Goal: Information Seeking & Learning: Find specific fact

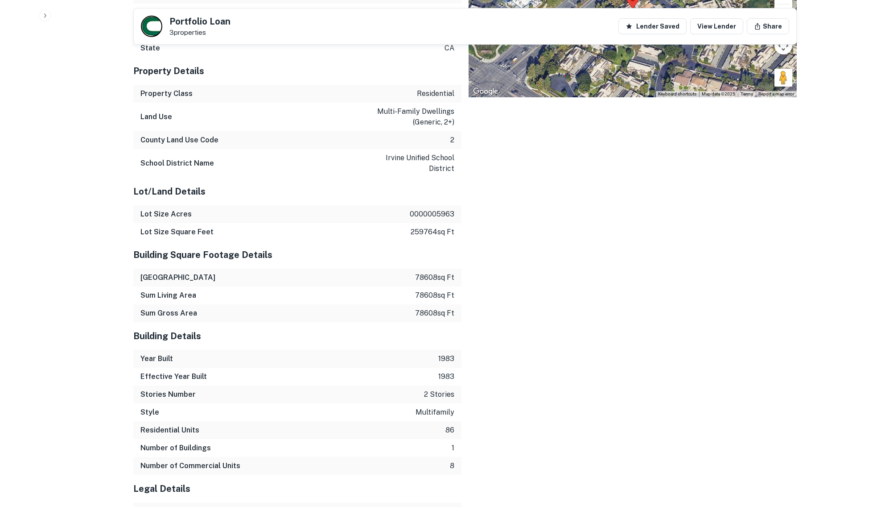
scroll to position [1243, 0]
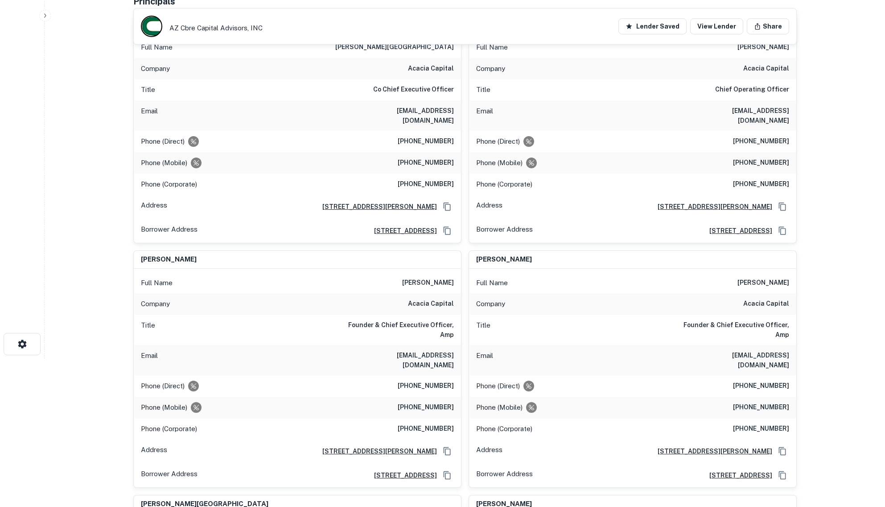
scroll to position [112, 0]
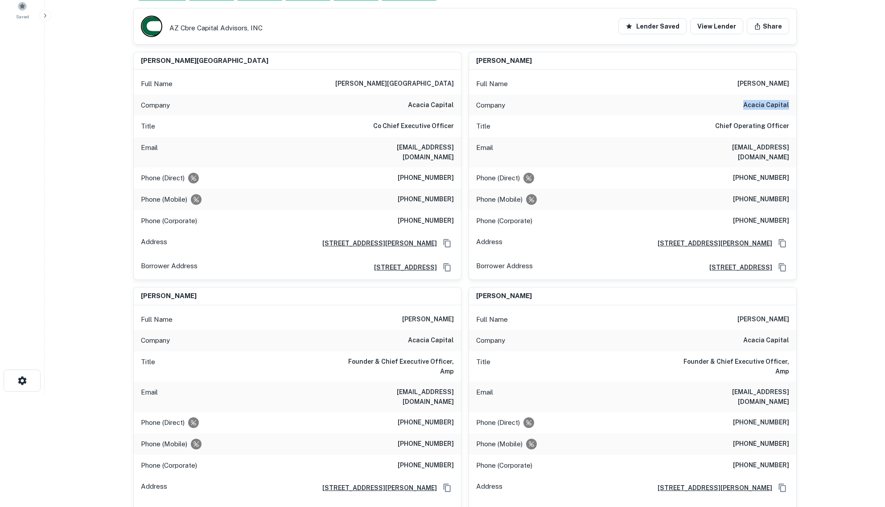
drag, startPoint x: 746, startPoint y: 106, endPoint x: 789, endPoint y: 105, distance: 42.4
click at [789, 105] on h6 "acacia capital" at bounding box center [766, 105] width 46 height 11
copy h6 "acacia capital"
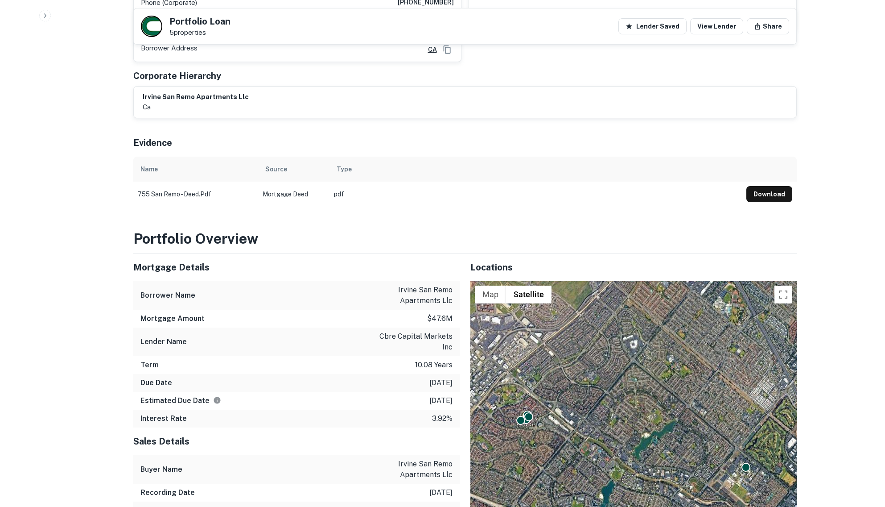
scroll to position [725, 0]
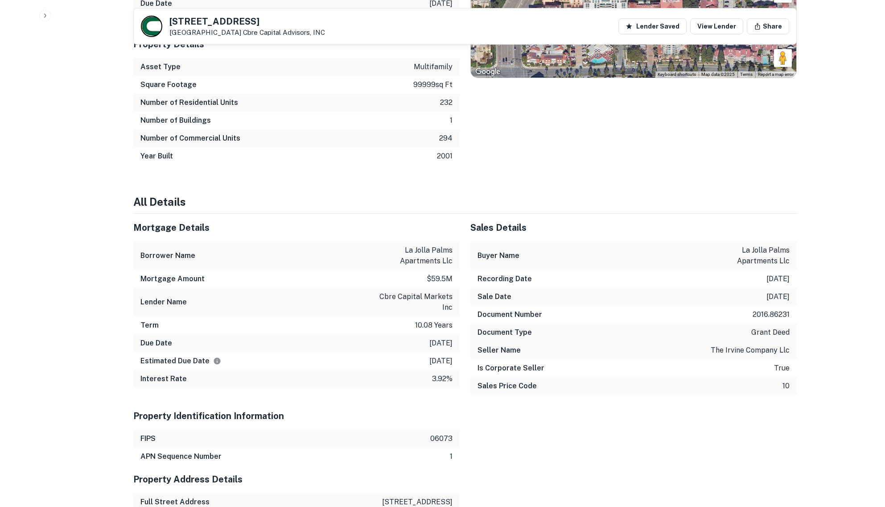
scroll to position [836, 0]
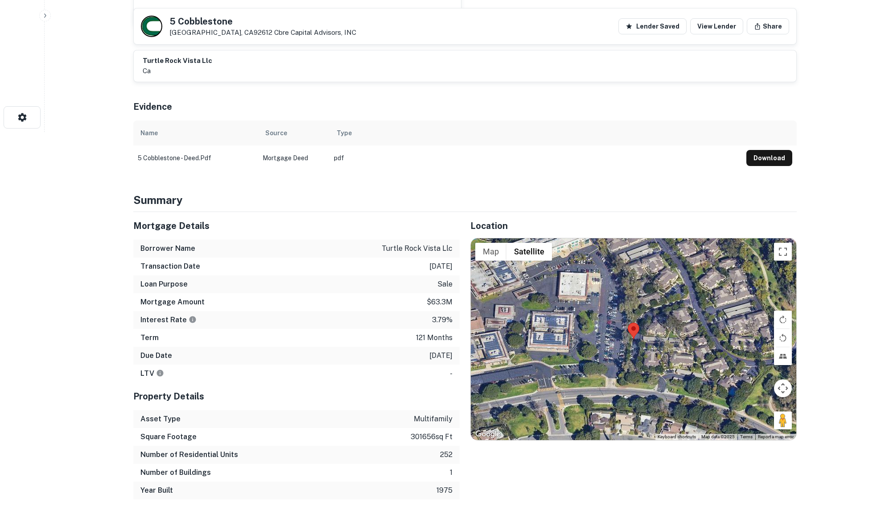
scroll to position [390, 0]
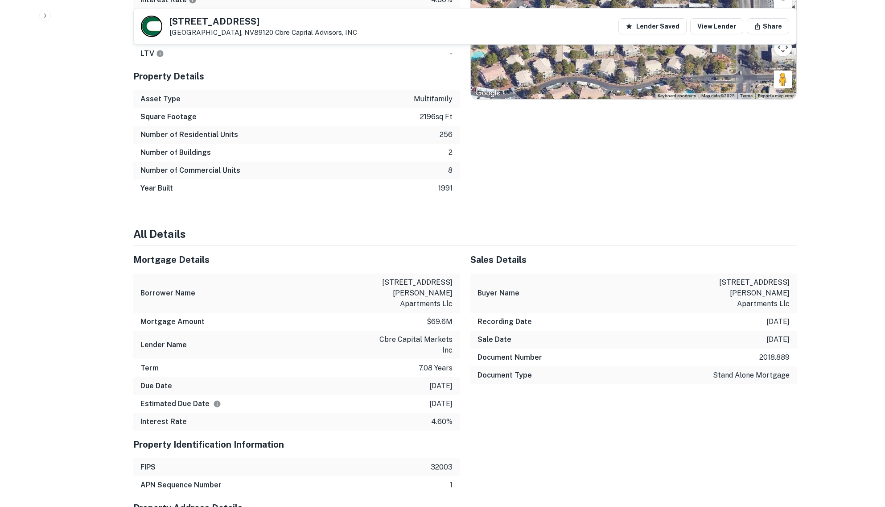
scroll to position [836, 0]
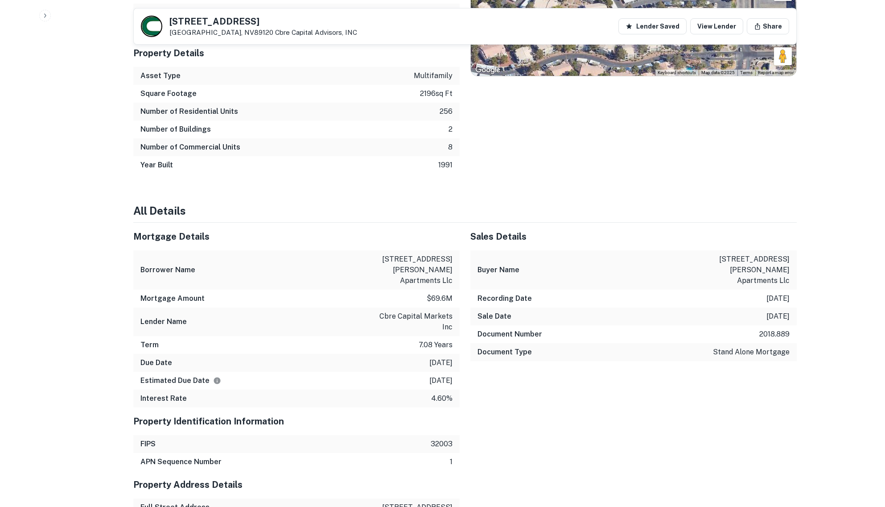
drag, startPoint x: 847, startPoint y: 107, endPoint x: 838, endPoint y: 58, distance: 49.7
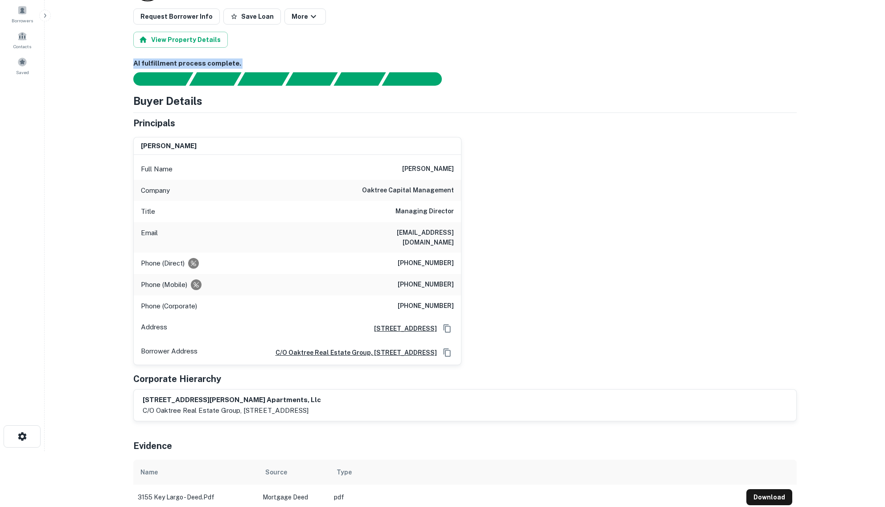
scroll to position [0, 0]
